Goal: Navigation & Orientation: Find specific page/section

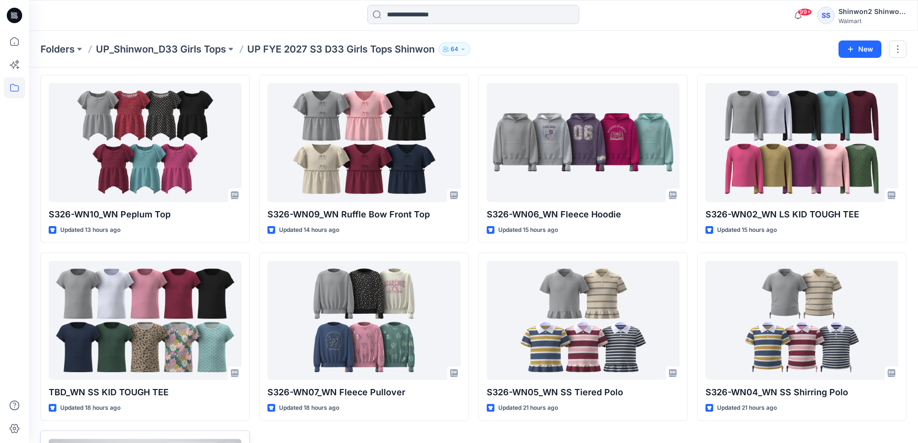
scroll to position [8, 0]
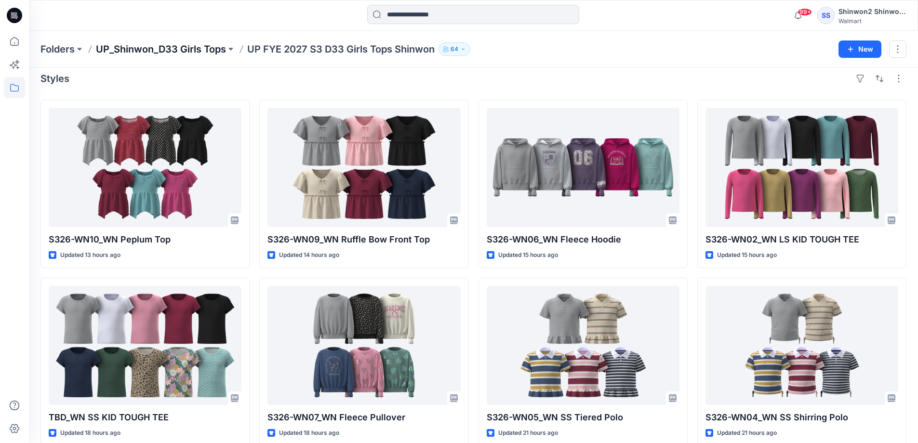
click at [155, 49] on p "UP_Shinwon_D33 Girls Tops" at bounding box center [161, 48] width 130 height 13
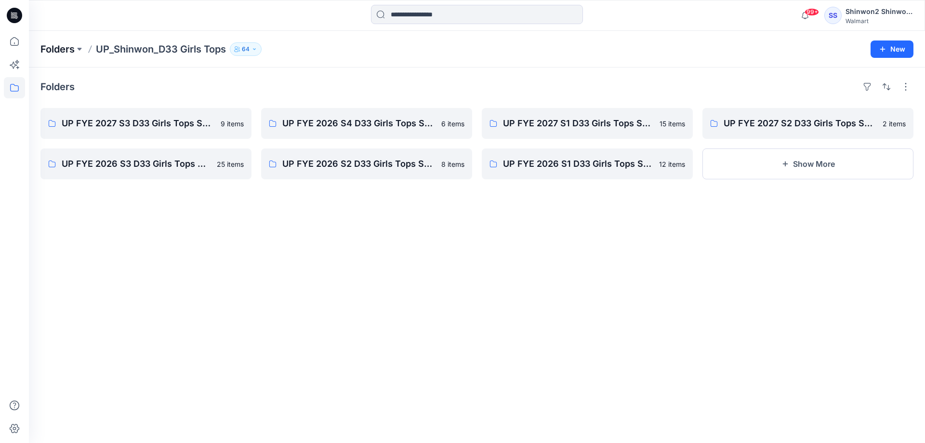
click at [54, 51] on p "Folders" at bounding box center [57, 48] width 34 height 13
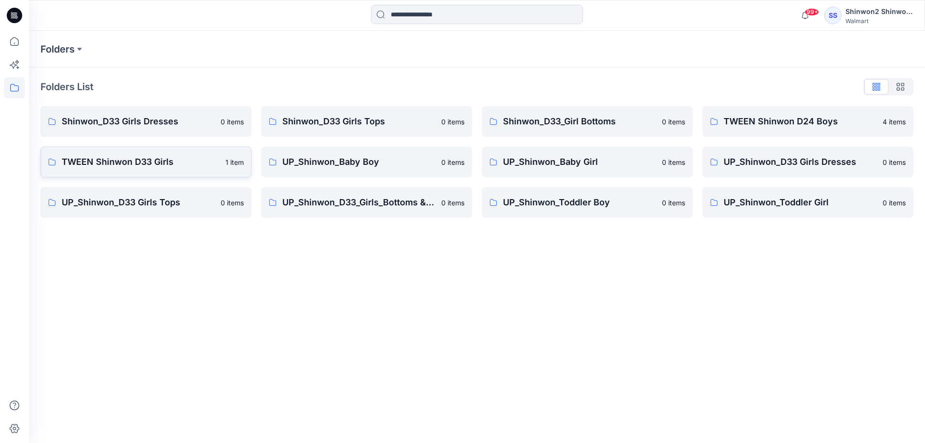
click at [121, 161] on p "TWEEN Shinwon D33 Girls" at bounding box center [141, 161] width 158 height 13
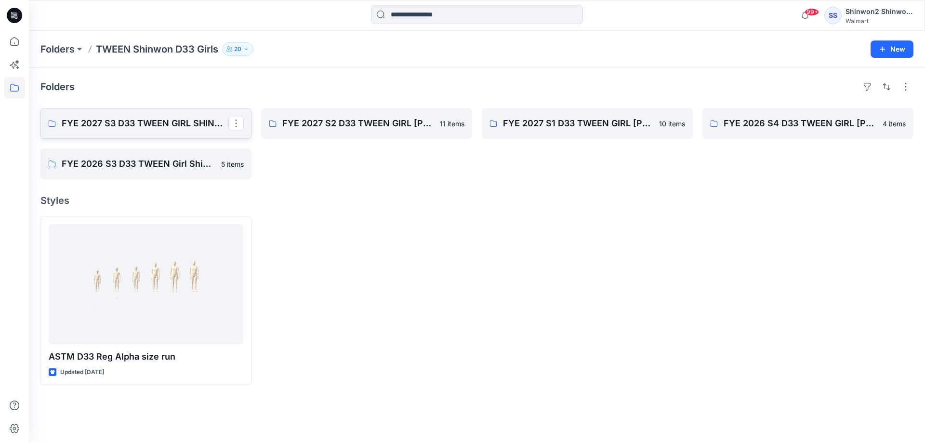
click at [132, 128] on p "FYE 2027 S3 D33 TWEEN GIRL SHINWON" at bounding box center [145, 123] width 167 height 13
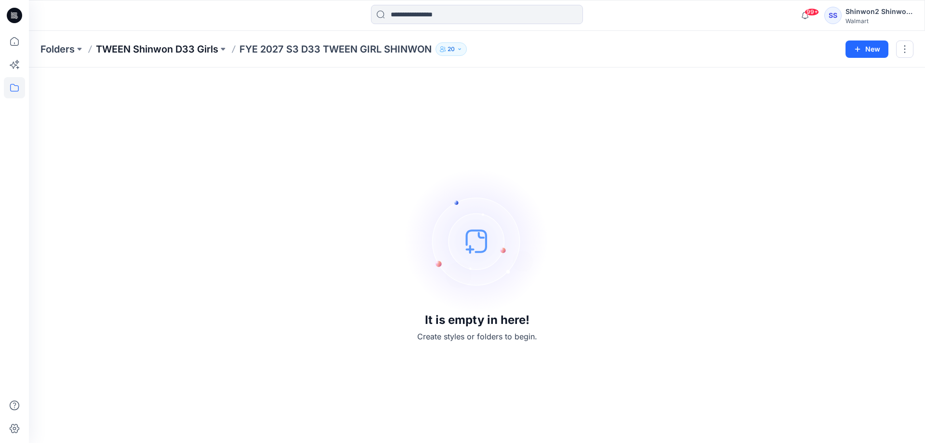
click at [160, 47] on p "TWEEN Shinwon D33 Girls" at bounding box center [157, 48] width 122 height 13
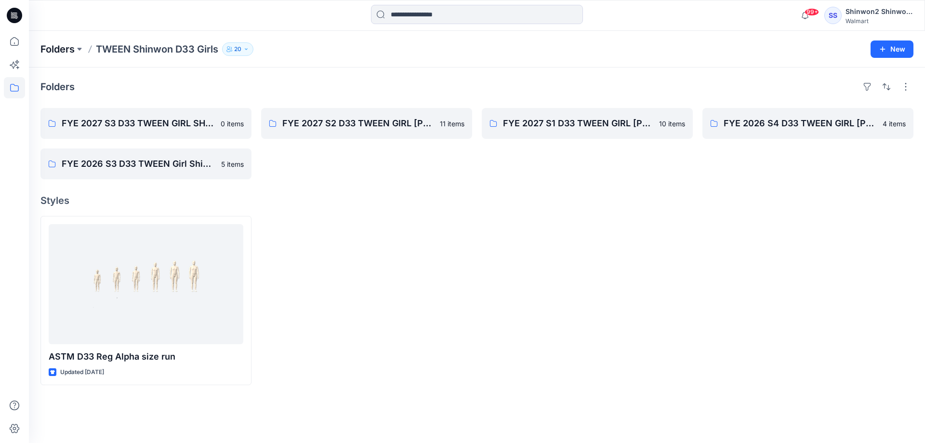
click at [62, 43] on p "Folders" at bounding box center [57, 48] width 34 height 13
